Goal: Information Seeking & Learning: Learn about a topic

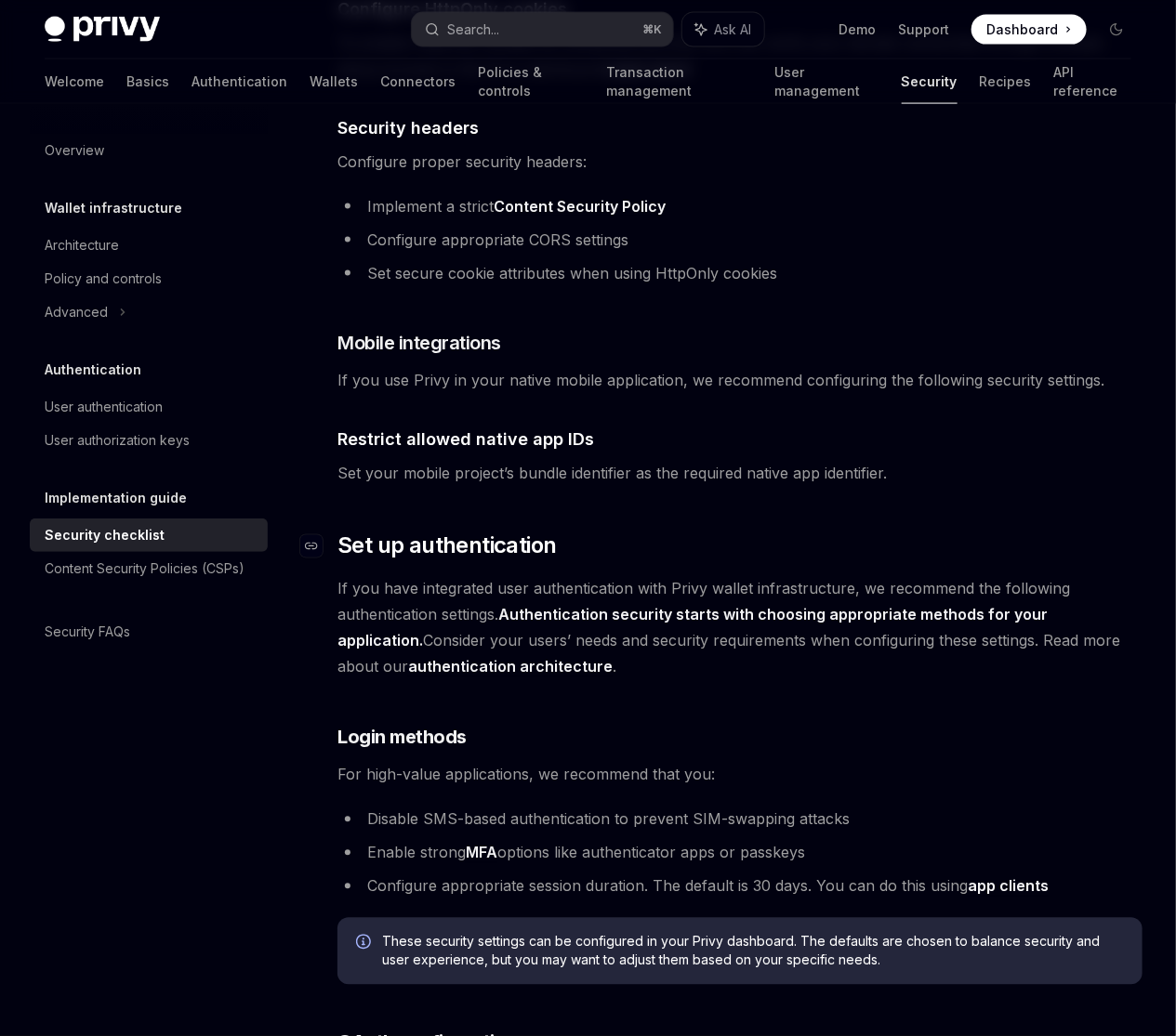
scroll to position [996, 0]
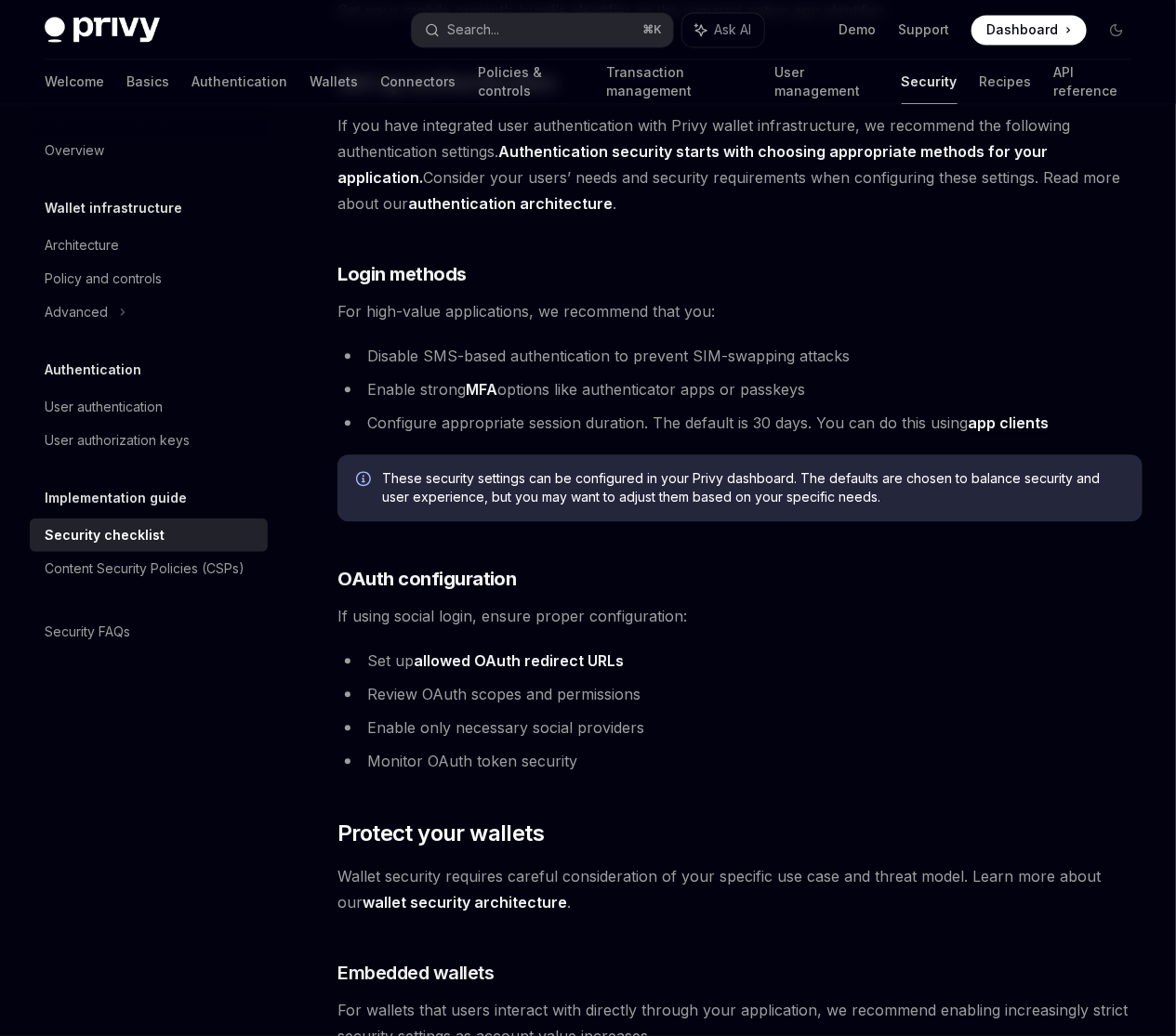
scroll to position [1474, 0]
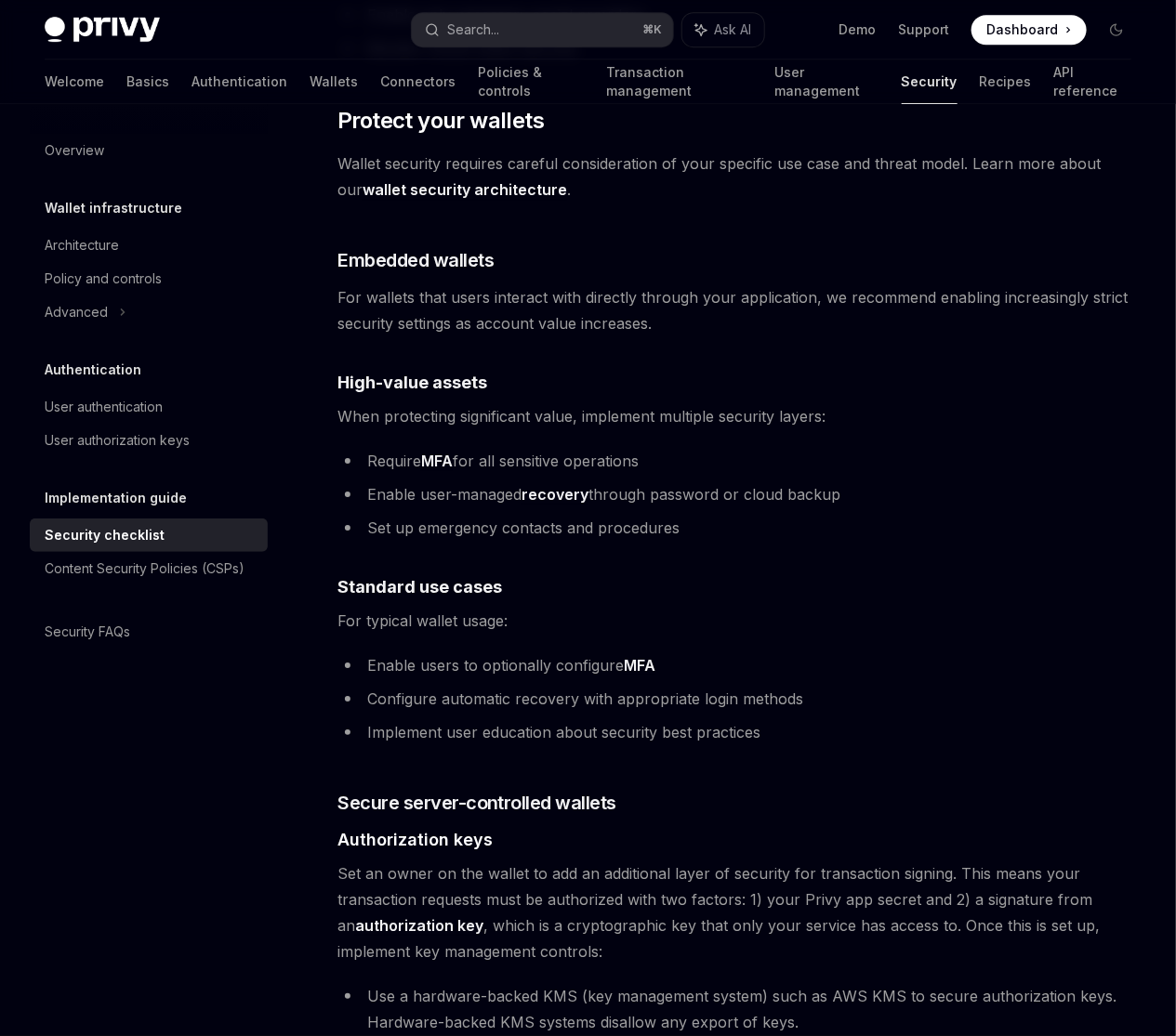
scroll to position [2192, 0]
